Goal: Task Accomplishment & Management: Manage account settings

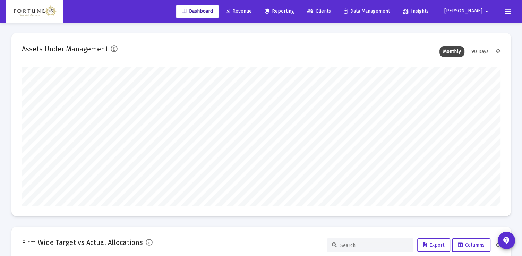
scroll to position [139, 479]
type input "[DATE]"
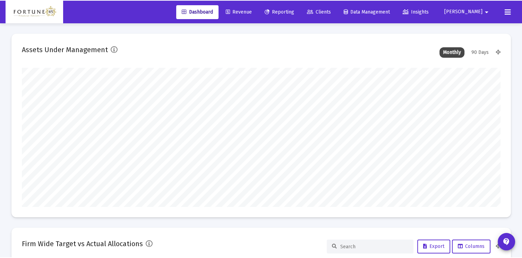
scroll to position [139, 224]
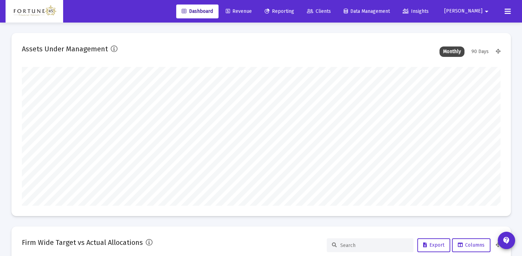
click at [331, 10] on span "Clients" at bounding box center [319, 11] width 24 height 6
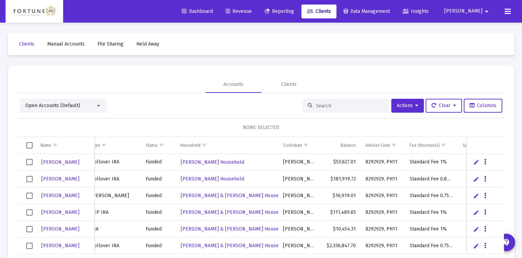
scroll to position [0, 87]
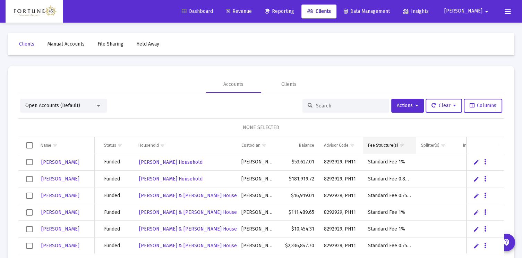
click at [380, 144] on div "Fee Structure(s)" at bounding box center [383, 145] width 30 height 6
click at [403, 143] on span "Show filter options for column 'Fee Structure(s)'" at bounding box center [402, 144] width 5 height 5
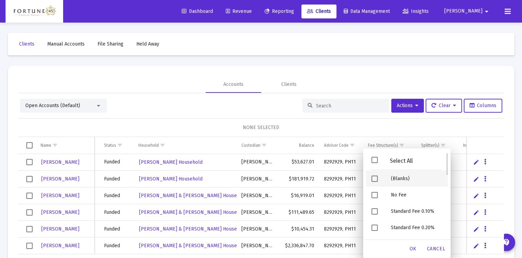
click at [378, 178] on span "Filter options" at bounding box center [375, 178] width 6 height 6
click at [418, 246] on div "OK" at bounding box center [413, 248] width 22 height 12
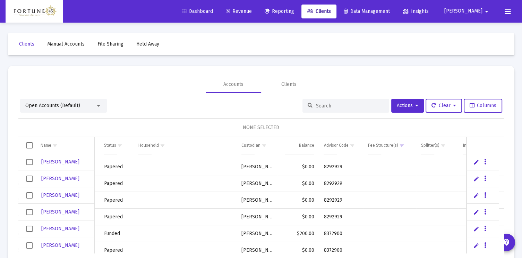
scroll to position [117, 0]
click at [486, 229] on icon "Data grid" at bounding box center [486, 228] width 2 height 8
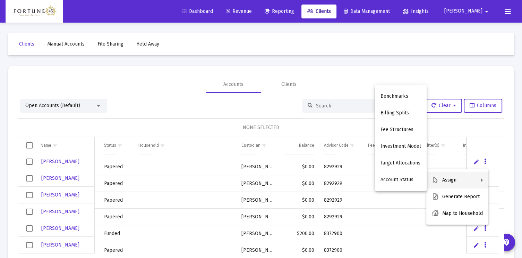
click at [357, 78] on div at bounding box center [261, 129] width 522 height 258
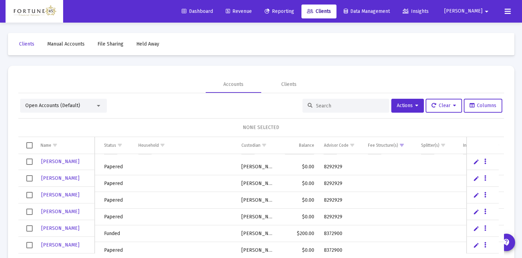
click at [330, 107] on input at bounding box center [350, 106] width 68 height 6
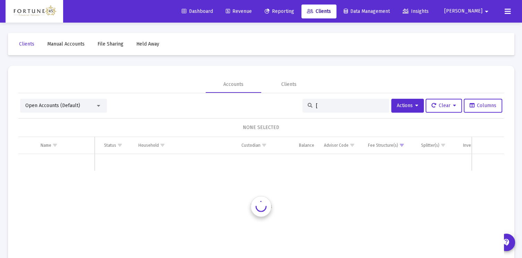
scroll to position [0, 87]
type input "["
click at [401, 143] on span "Show filter options for column 'Fee Structure(s)'" at bounding box center [402, 144] width 5 height 5
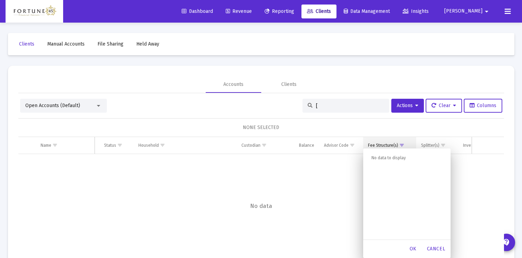
click at [380, 143] on div "Fee Structure(s)" at bounding box center [383, 145] width 30 height 6
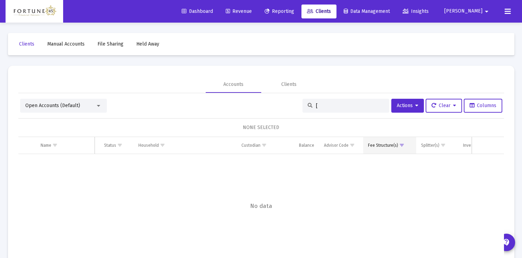
click at [391, 145] on div "Fee Structure(s)" at bounding box center [383, 145] width 30 height 6
click at [213, 11] on span "Dashboard" at bounding box center [197, 11] width 31 height 6
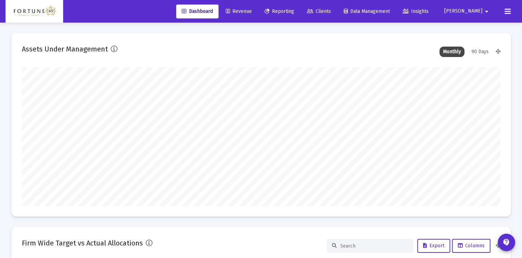
click at [337, 7] on link "Clients" at bounding box center [319, 12] width 35 height 14
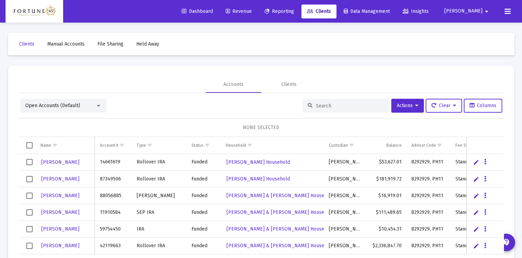
click at [355, 106] on input at bounding box center [350, 106] width 68 height 6
type input "[PERSON_NAME]"
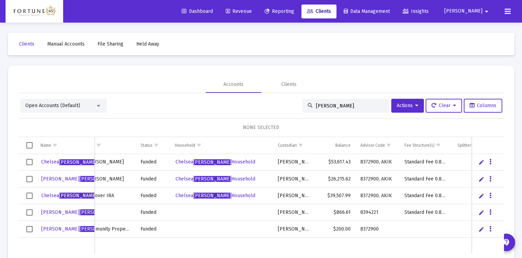
click at [517, 58] on div "Clients Manual Accounts File Sharing Held Away Accounts Clients Open Accounts (…" at bounding box center [261, 157] width 521 height 268
click at [520, 60] on div "Clients Manual Accounts File Sharing Held Away Accounts Clients Open Accounts (…" at bounding box center [261, 157] width 521 height 268
click at [493, 227] on button "Data grid" at bounding box center [491, 228] width 6 height 6
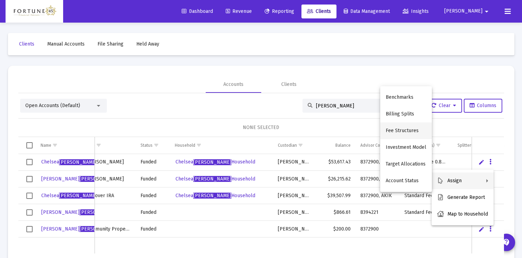
click at [409, 128] on button "Fee Structures" at bounding box center [406, 130] width 52 height 17
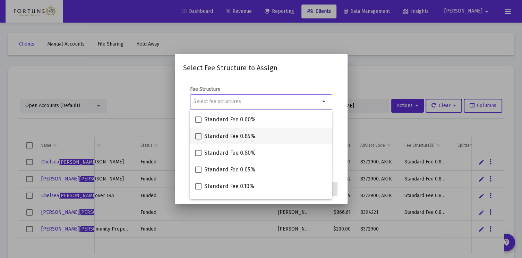
scroll to position [139, 0]
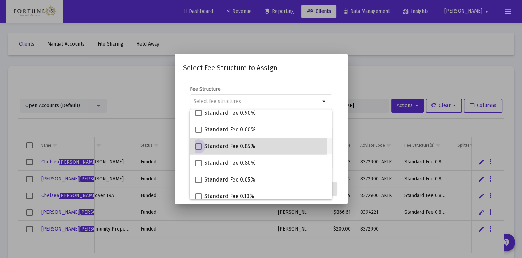
click at [197, 144] on span at bounding box center [198, 146] width 6 height 6
click at [198, 149] on input "Standard Fee 0.85%" at bounding box center [198, 149] width 0 height 0
checkbox input "true"
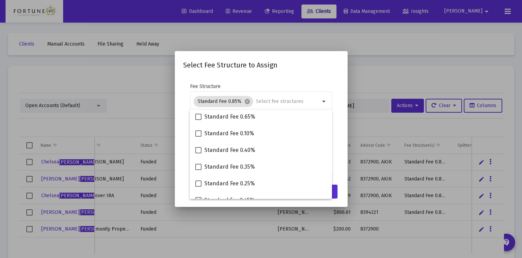
scroll to position [211, 0]
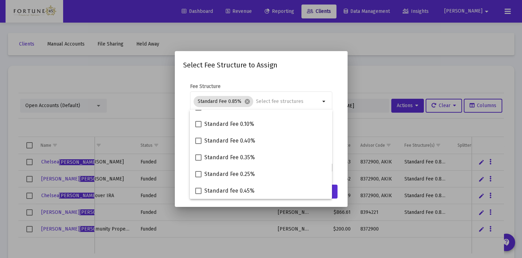
click at [341, 149] on mat-dialog-content "Fee Structure Standard Fee 0.85% cancel arrow_drop_down Notes You are assigning…" at bounding box center [261, 128] width 173 height 104
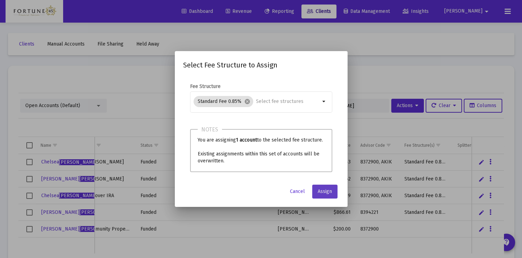
click at [325, 192] on span "Assign" at bounding box center [325, 191] width 14 height 6
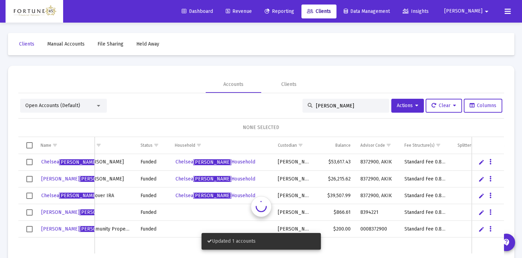
scroll to position [0, 51]
